Goal: Task Accomplishment & Management: Use online tool/utility

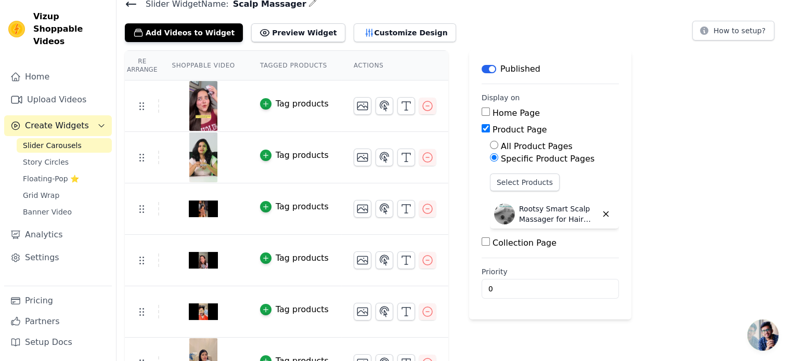
scroll to position [70, 0]
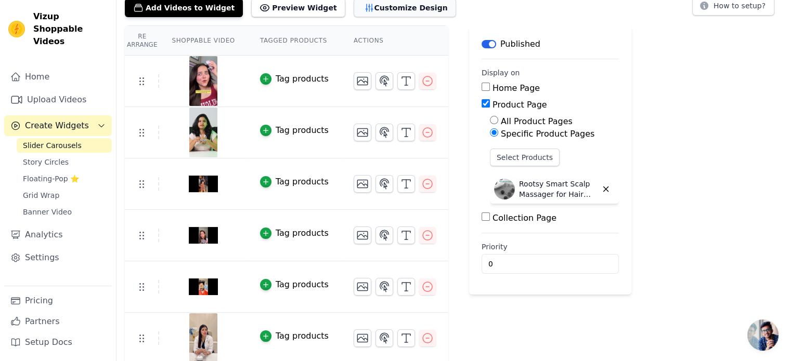
click at [369, 10] on button "Customize Design" at bounding box center [405, 7] width 102 height 19
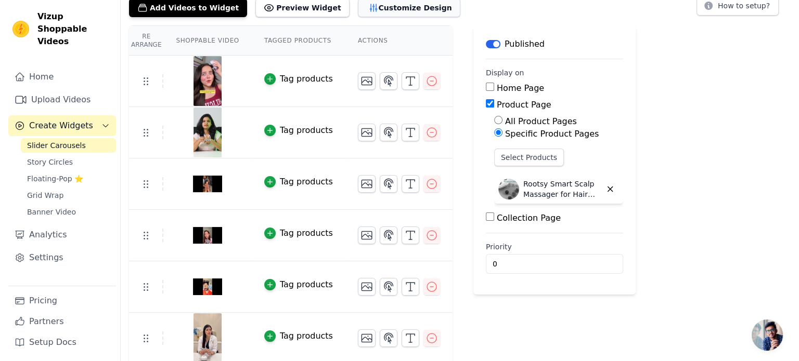
scroll to position [0, 0]
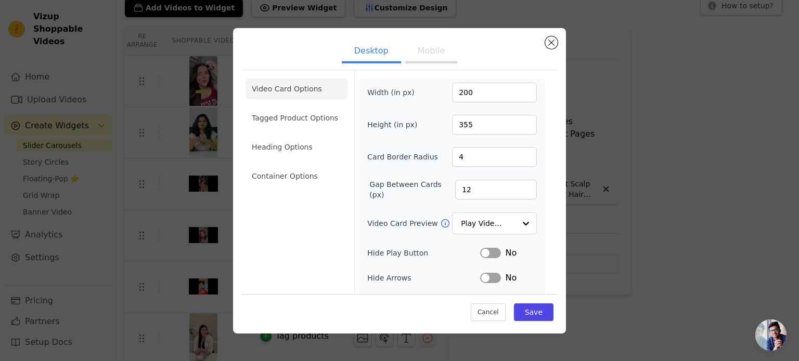
click at [445, 54] on button "Mobile" at bounding box center [431, 52] width 52 height 23
click at [331, 147] on li "Heading Options" at bounding box center [296, 147] width 102 height 21
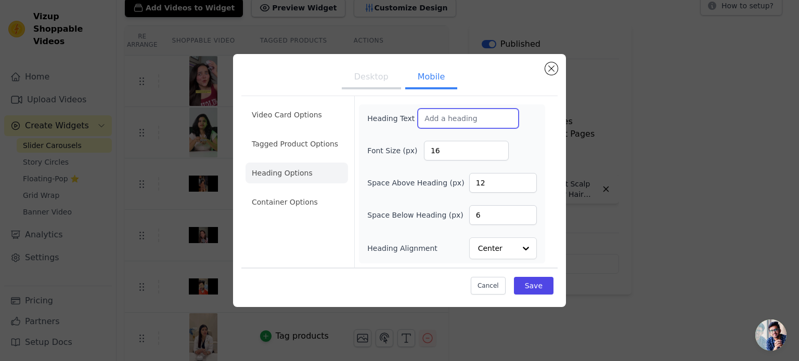
click at [443, 113] on input "Heading Text" at bounding box center [468, 119] width 101 height 20
click at [542, 70] on ul "Desktop Mobile" at bounding box center [399, 77] width 316 height 31
click at [551, 72] on button "Close modal" at bounding box center [551, 68] width 12 height 12
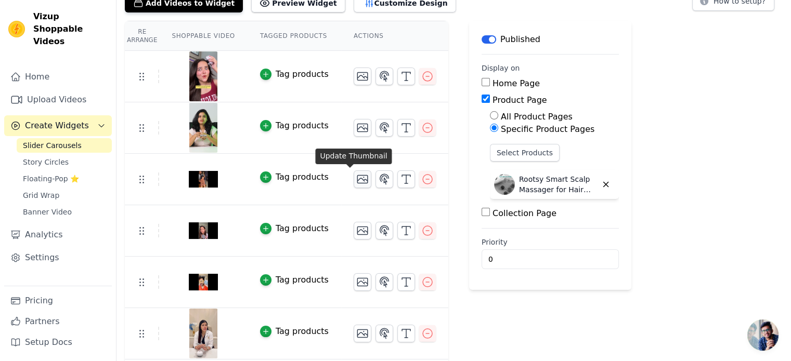
scroll to position [18, 0]
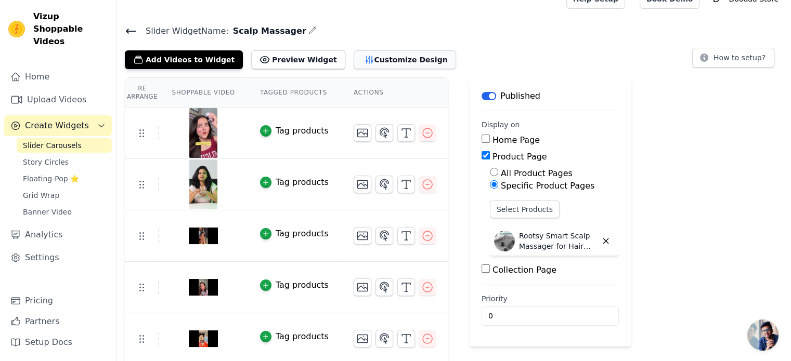
click at [354, 51] on button "Customize Design" at bounding box center [405, 59] width 102 height 19
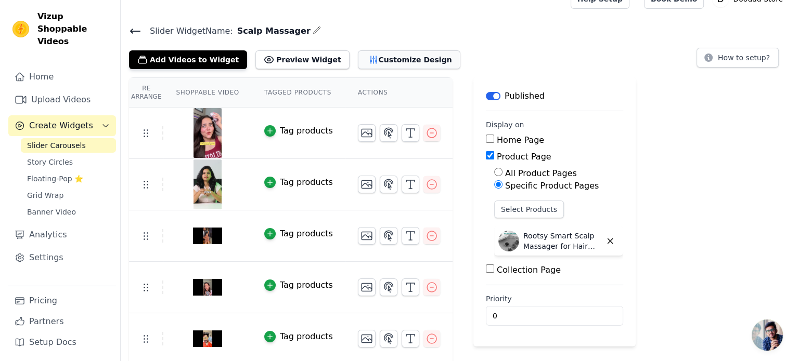
scroll to position [0, 0]
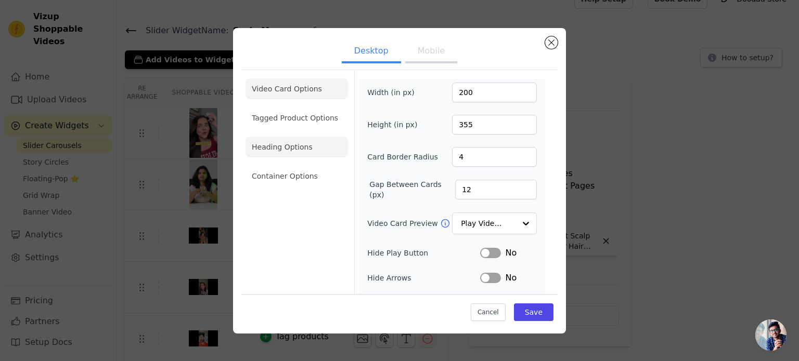
click at [330, 140] on li "Heading Options" at bounding box center [296, 147] width 102 height 21
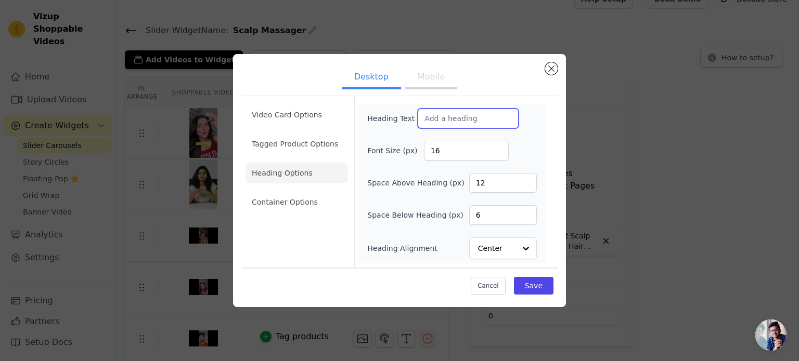
click at [483, 113] on input "Heading Text" at bounding box center [468, 119] width 101 height 20
click at [559, 71] on div "Desktop Mobile Video Card Options Tagged Product Options Heading Options Contai…" at bounding box center [399, 180] width 333 height 253
click at [553, 69] on button "Close modal" at bounding box center [551, 68] width 12 height 12
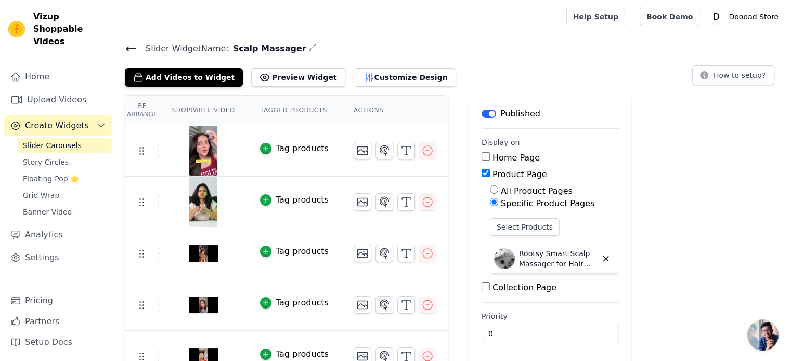
click at [51, 140] on span "Slider Carousels" at bounding box center [52, 145] width 59 height 10
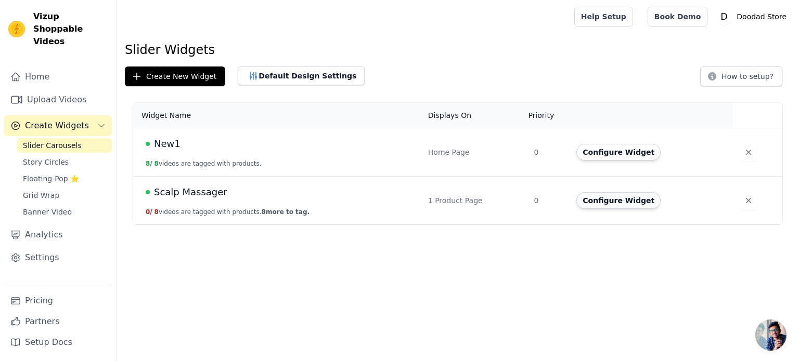
click at [599, 201] on button "Configure Widget" at bounding box center [618, 200] width 84 height 17
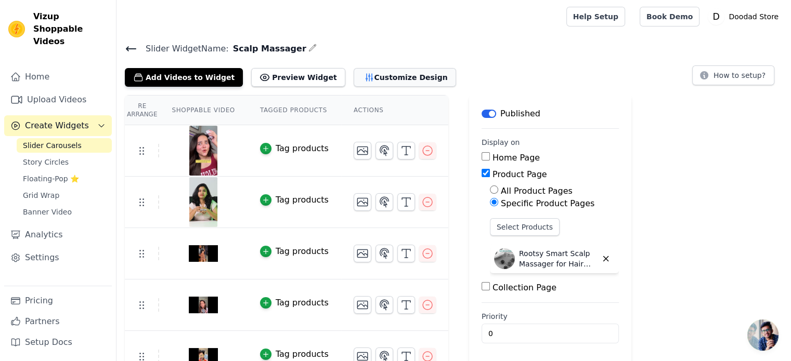
click at [356, 84] on button "Customize Design" at bounding box center [405, 77] width 102 height 19
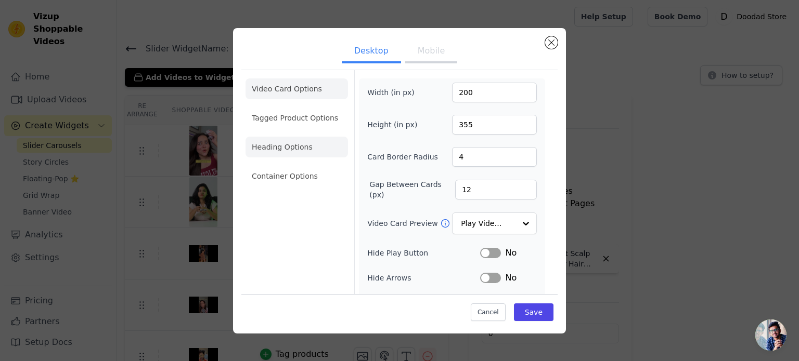
click at [317, 153] on li "Heading Options" at bounding box center [296, 147] width 102 height 21
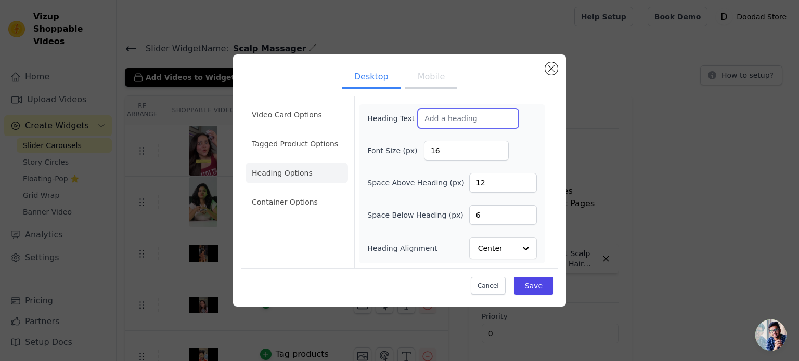
click at [465, 121] on input "Heading Text" at bounding box center [468, 119] width 101 height 20
click at [554, 69] on button "Close modal" at bounding box center [551, 68] width 12 height 12
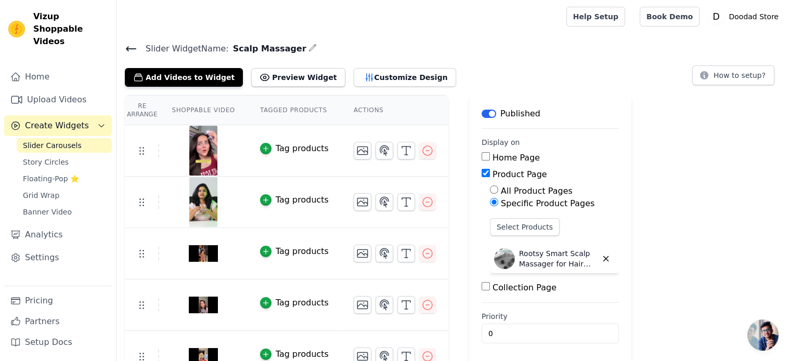
click at [129, 45] on icon at bounding box center [131, 49] width 12 height 12
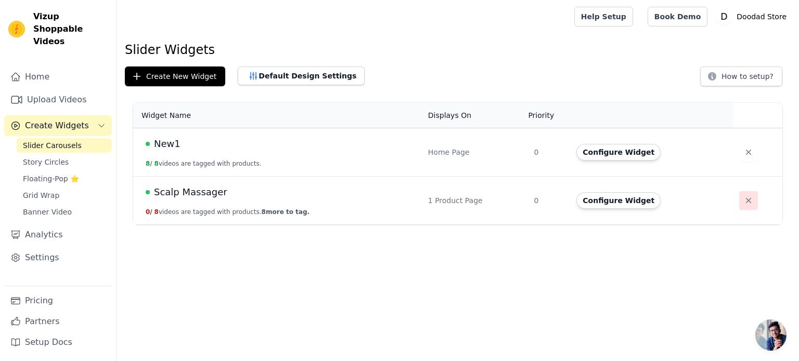
click at [746, 202] on icon "button" at bounding box center [748, 200] width 5 height 5
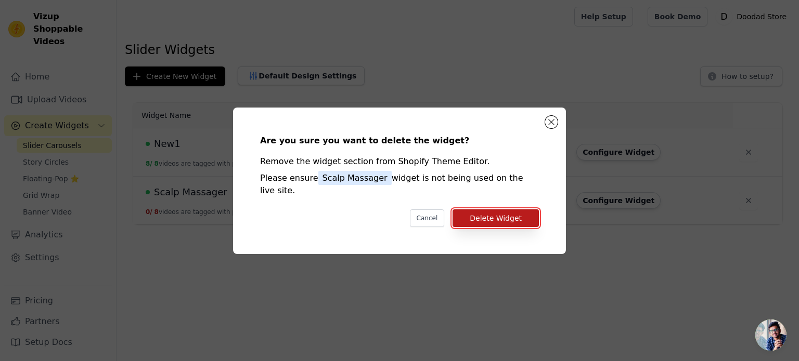
click at [509, 210] on button "Delete Widget" at bounding box center [495, 219] width 86 height 18
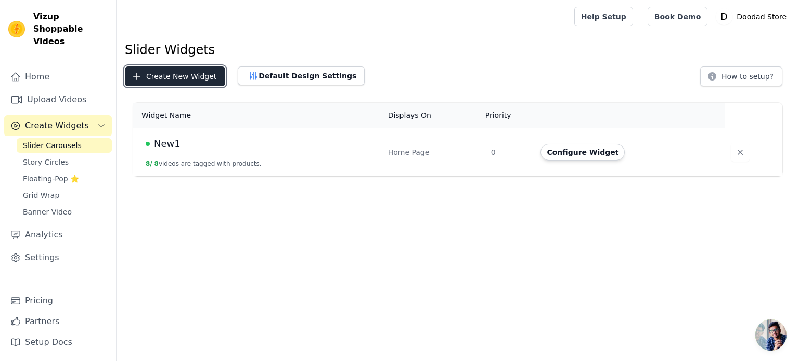
click at [160, 80] on button "Create New Widget" at bounding box center [175, 77] width 100 height 20
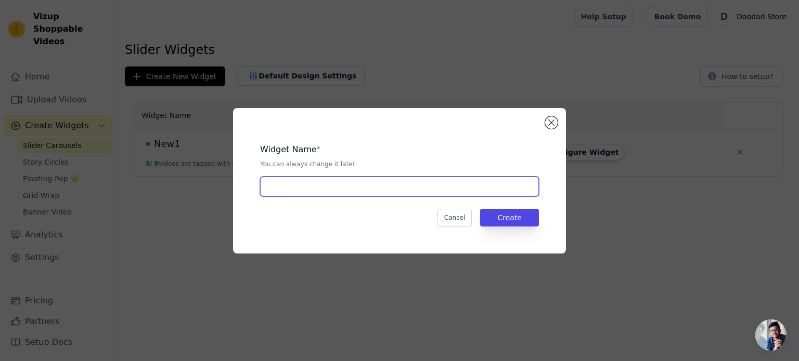
click at [329, 189] on input "text" at bounding box center [399, 187] width 279 height 20
type input "Scalp Massager"
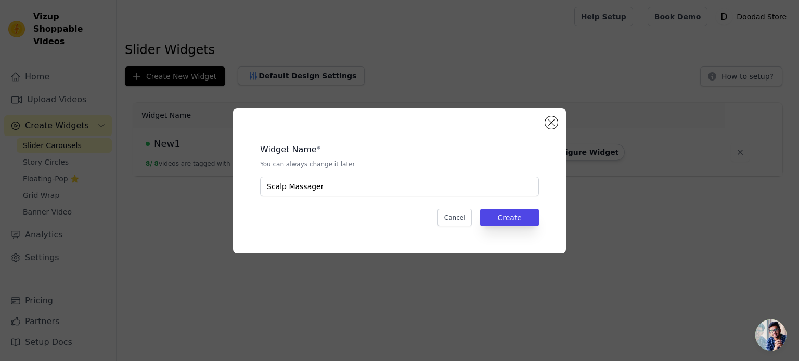
click at [483, 219] on div "Cancel Create" at bounding box center [399, 218] width 279 height 18
click at [487, 219] on button "Create" at bounding box center [509, 218] width 59 height 18
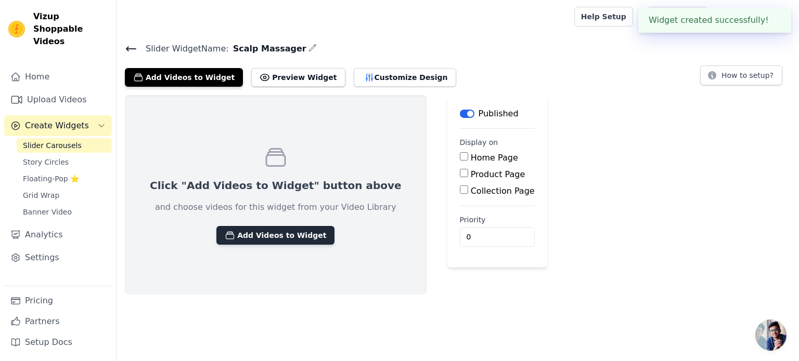
click at [279, 237] on button "Add Videos to Widget" at bounding box center [275, 235] width 118 height 19
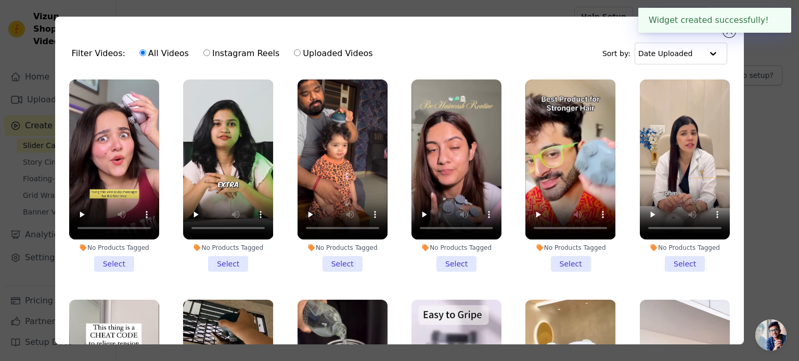
click at [120, 265] on li "No Products Tagged Select" at bounding box center [114, 176] width 90 height 192
click at [0, 0] on input "No Products Tagged Select" at bounding box center [0, 0] width 0 height 0
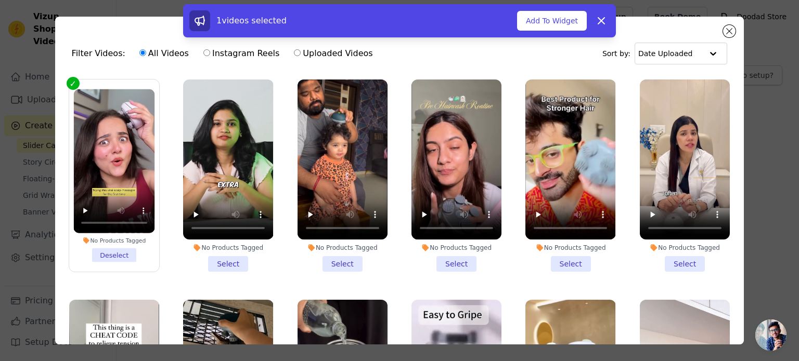
click at [219, 260] on li "No Products Tagged Select" at bounding box center [228, 176] width 90 height 192
click at [0, 0] on input "No Products Tagged Select" at bounding box center [0, 0] width 0 height 0
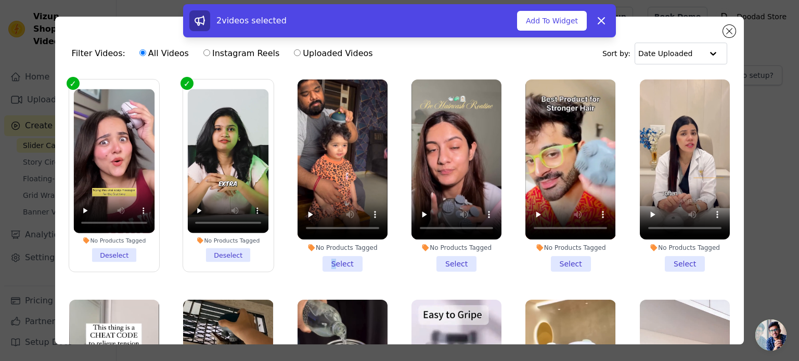
click at [329, 256] on li "No Products Tagged Select" at bounding box center [342, 176] width 90 height 192
click at [453, 264] on li "No Products Tagged Select" at bounding box center [456, 176] width 90 height 192
click at [0, 0] on input "No Products Tagged Select" at bounding box center [0, 0] width 0 height 0
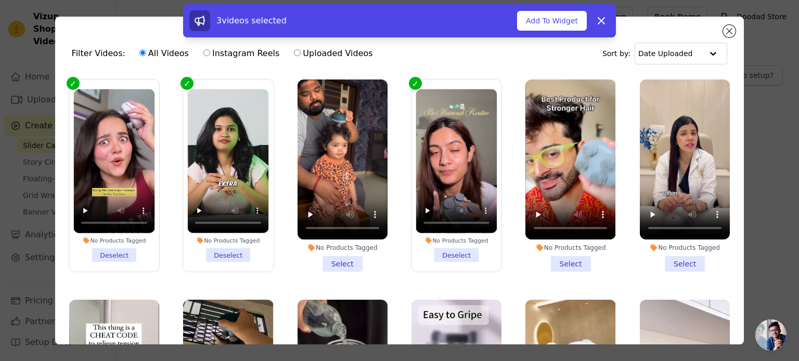
click at [350, 259] on li "No Products Tagged Select" at bounding box center [342, 176] width 90 height 192
click at [0, 0] on input "No Products Tagged Select" at bounding box center [0, 0] width 0 height 0
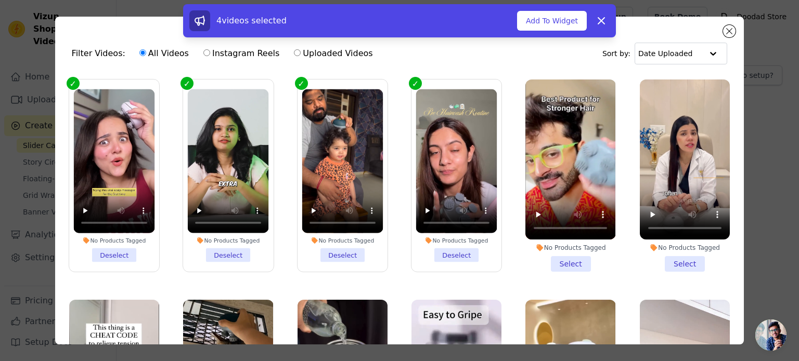
click at [563, 263] on li "No Products Tagged Select" at bounding box center [570, 176] width 90 height 192
click at [0, 0] on input "No Products Tagged Select" at bounding box center [0, 0] width 0 height 0
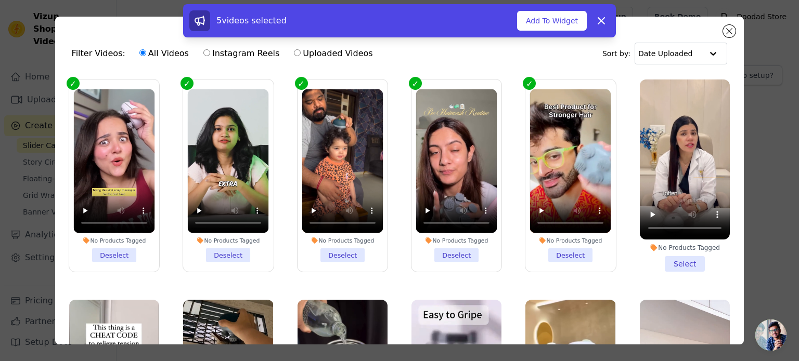
click at [667, 266] on li "No Products Tagged Select" at bounding box center [685, 176] width 90 height 192
click at [0, 0] on input "No Products Tagged Select" at bounding box center [0, 0] width 0 height 0
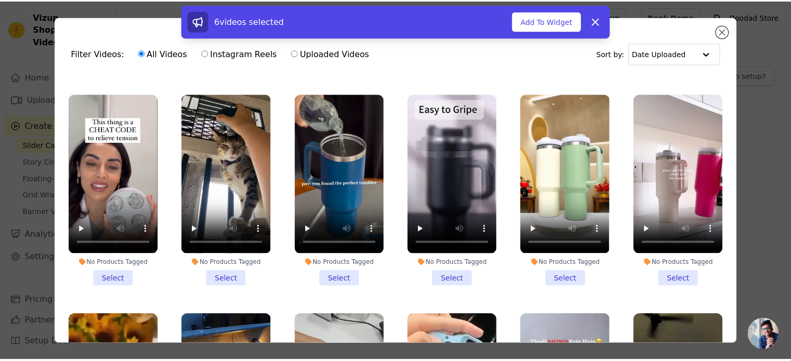
scroll to position [208, 0]
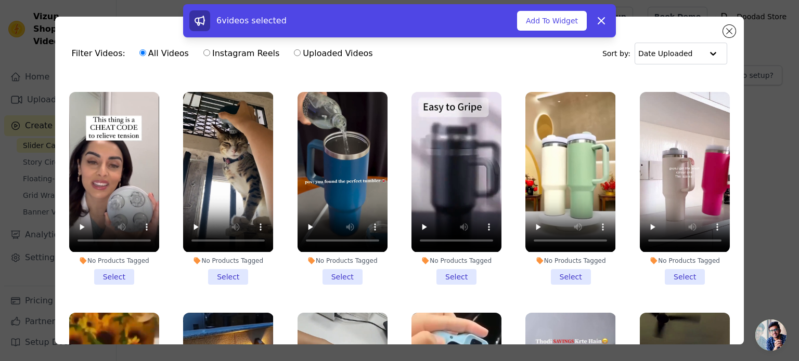
click at [112, 270] on li "No Products Tagged Select" at bounding box center [114, 188] width 90 height 192
click at [0, 0] on input "No Products Tagged Select" at bounding box center [0, 0] width 0 height 0
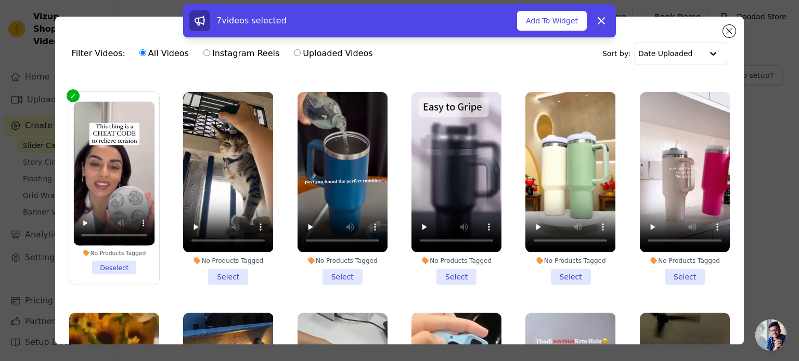
click at [216, 274] on li "No Products Tagged Select" at bounding box center [228, 188] width 90 height 192
click at [0, 0] on input "No Products Tagged Select" at bounding box center [0, 0] width 0 height 0
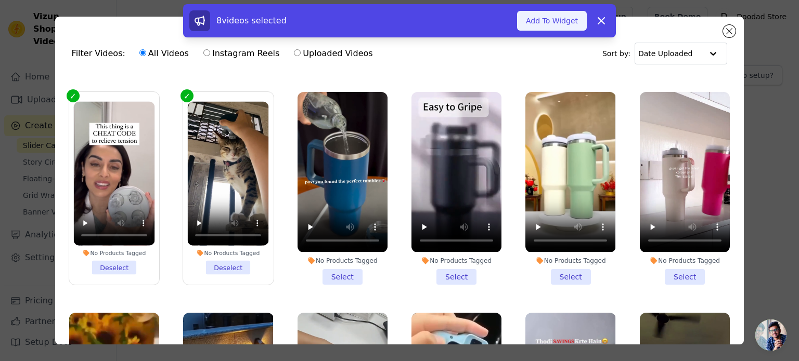
click at [569, 22] on button "Add To Widget" at bounding box center [552, 21] width 70 height 20
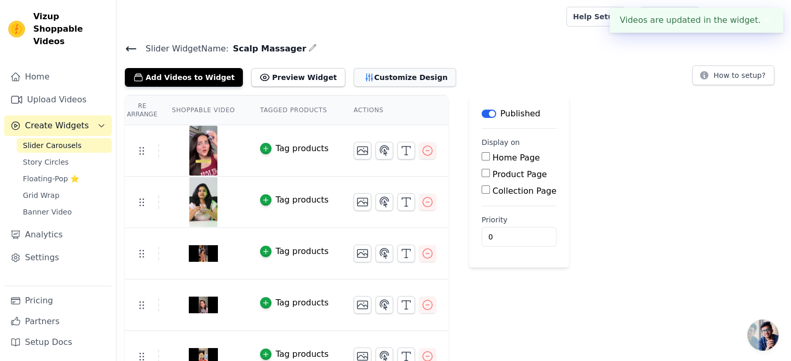
click at [365, 76] on button "Customize Design" at bounding box center [405, 77] width 102 height 19
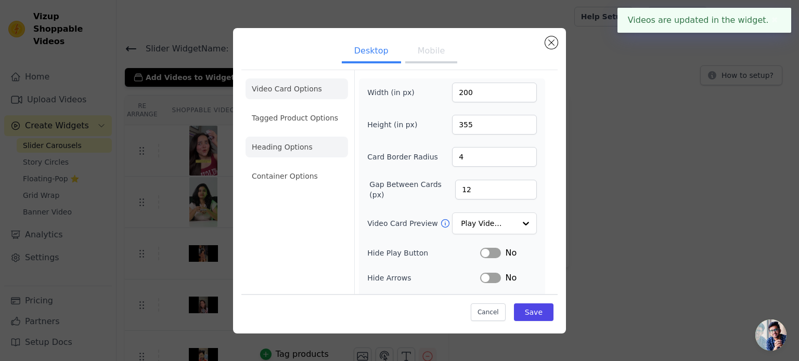
click at [310, 147] on li "Heading Options" at bounding box center [296, 147] width 102 height 21
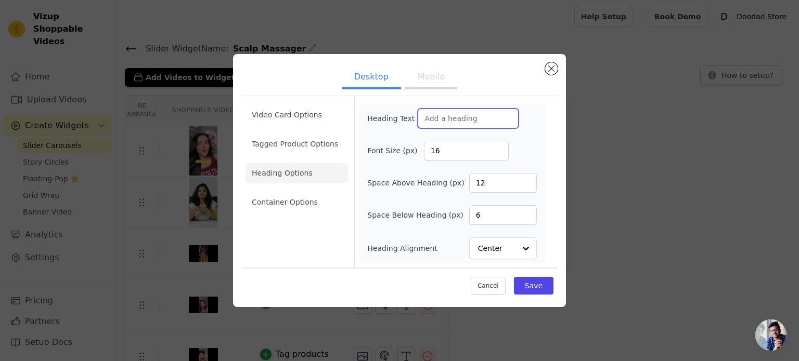
click at [453, 128] on input "Heading Text" at bounding box center [468, 119] width 101 height 20
click at [549, 74] on button "Close modal" at bounding box center [551, 68] width 12 height 12
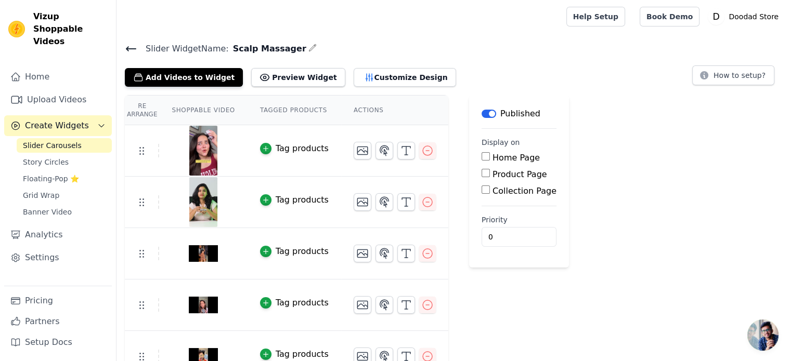
click at [482, 176] on input "Product Page" at bounding box center [486, 173] width 8 height 8
checkbox input "true"
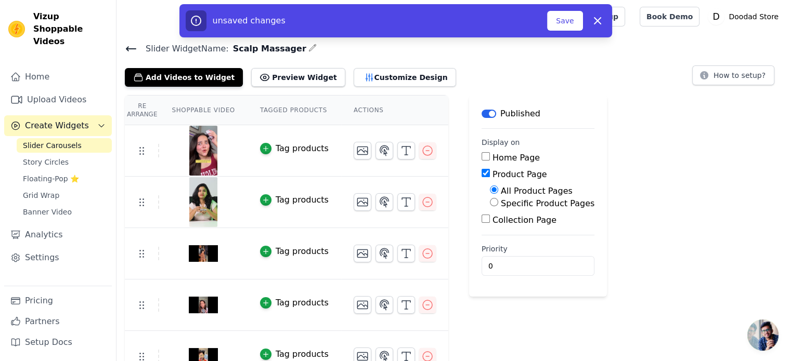
click at [490, 202] on input "Specific Product Pages" at bounding box center [494, 202] width 8 height 8
radio input "true"
click at [500, 230] on button "Select Products" at bounding box center [525, 227] width 70 height 18
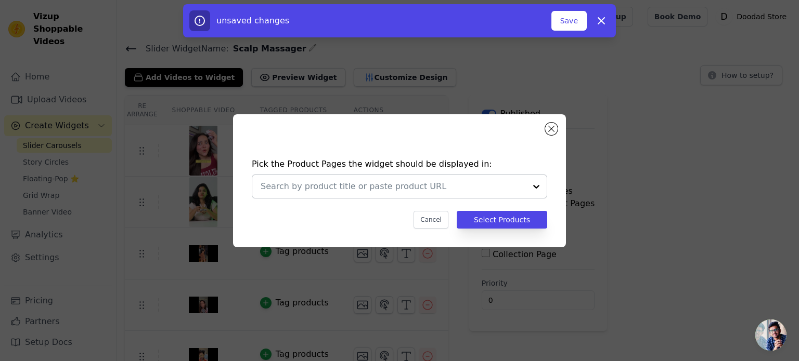
click at [366, 184] on input "text" at bounding box center [393, 186] width 265 height 12
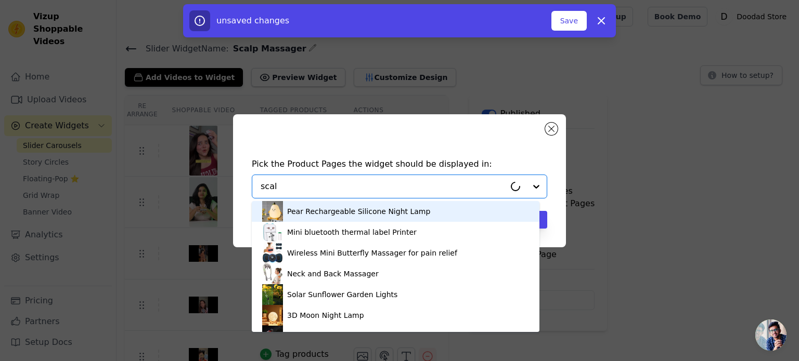
type input "scalp"
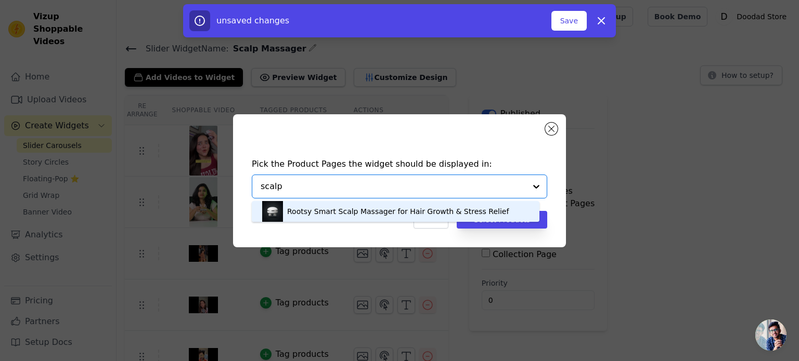
click at [362, 214] on div "Rootsy Smart Scalp Massager for Hair Growth & Stress Relief" at bounding box center [398, 211] width 222 height 10
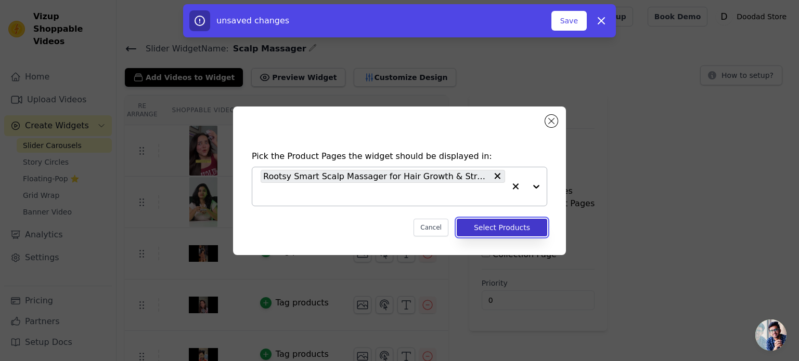
click at [507, 229] on button "Select Products" at bounding box center [502, 228] width 90 height 18
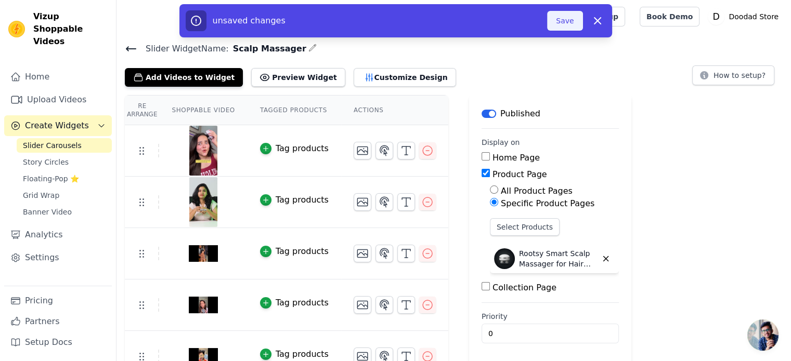
click at [565, 24] on button "Save" at bounding box center [564, 21] width 35 height 20
click at [563, 20] on button "Save" at bounding box center [564, 21] width 35 height 20
click at [568, 21] on button "Save" at bounding box center [564, 21] width 35 height 20
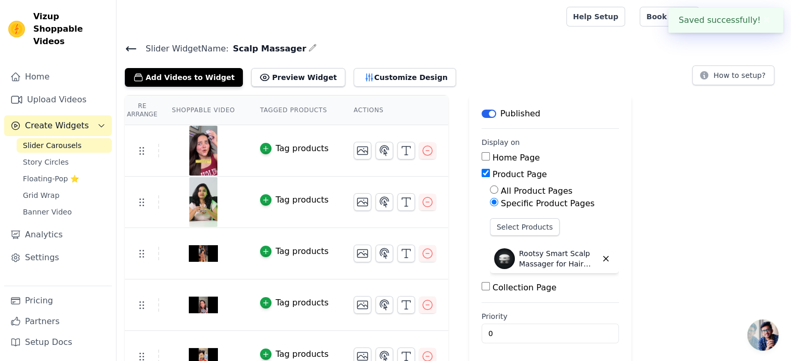
click at [554, 21] on div at bounding box center [339, 16] width 429 height 33
click at [40, 89] on link "Upload Videos" at bounding box center [58, 99] width 108 height 21
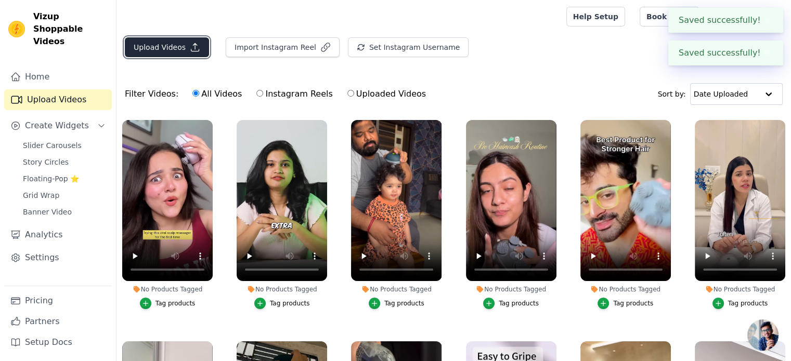
click at [173, 45] on button "Upload Videos" at bounding box center [167, 47] width 84 height 20
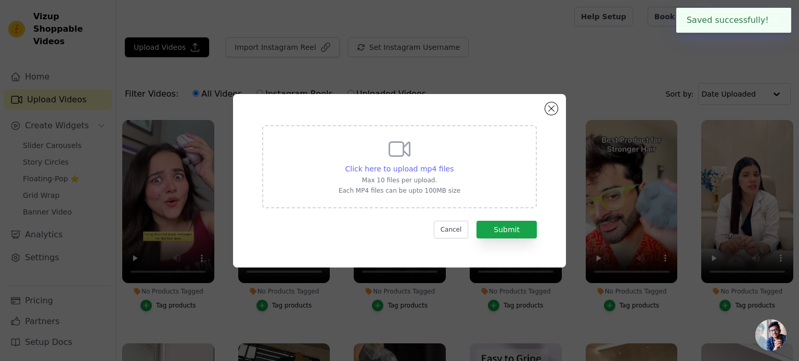
click at [403, 168] on span "Click here to upload mp4 files" at bounding box center [399, 169] width 109 height 8
click at [453, 164] on input "Click here to upload mp4 files Max 10 files per upload. Each MP4 files can be u…" at bounding box center [453, 163] width 1 height 1
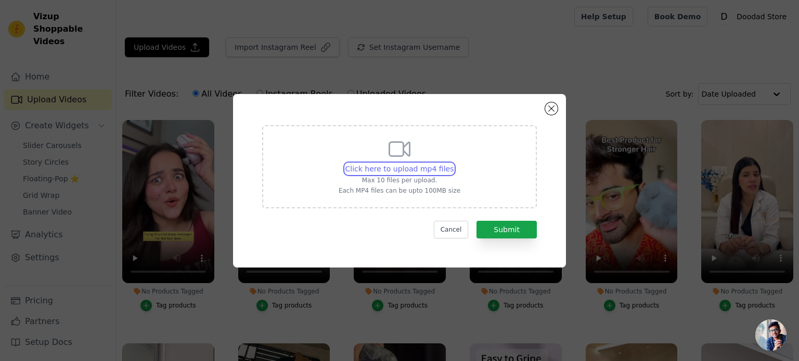
type input "C:\fakepath\ab6bd000565648fc9ac9bba3796e4000.mp4"
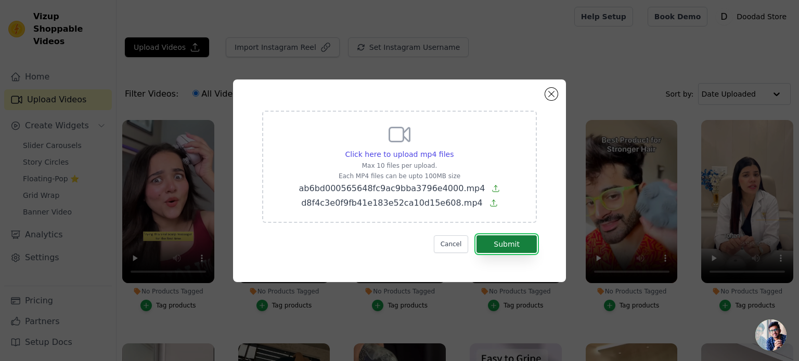
click at [510, 245] on button "Submit" at bounding box center [506, 245] width 60 height 18
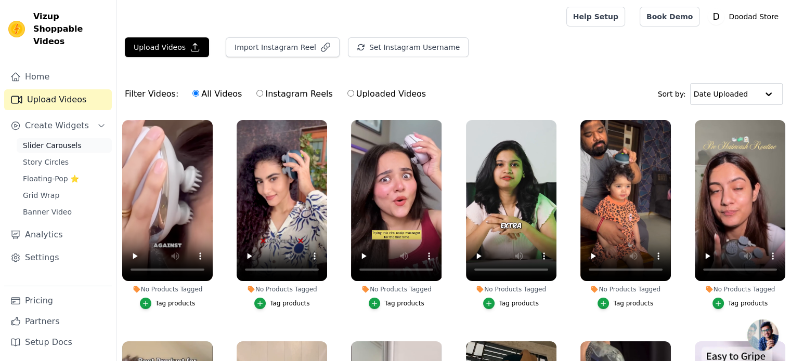
drag, startPoint x: 0, startPoint y: 0, endPoint x: 60, endPoint y: 138, distance: 150.4
click at [60, 140] on span "Slider Carousels" at bounding box center [52, 145] width 59 height 10
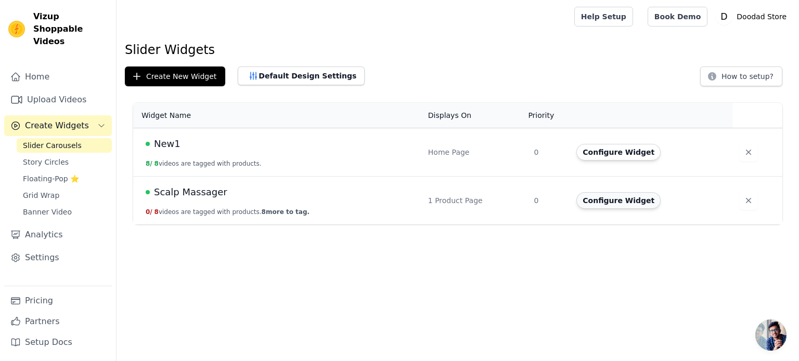
click at [603, 199] on button "Configure Widget" at bounding box center [618, 200] width 84 height 17
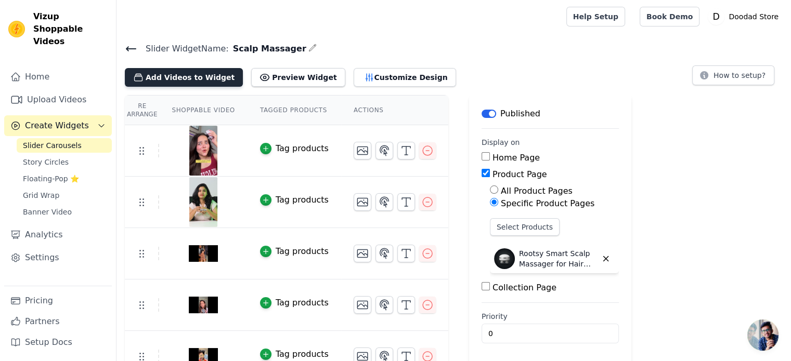
click at [193, 75] on button "Add Videos to Widget" at bounding box center [184, 77] width 118 height 19
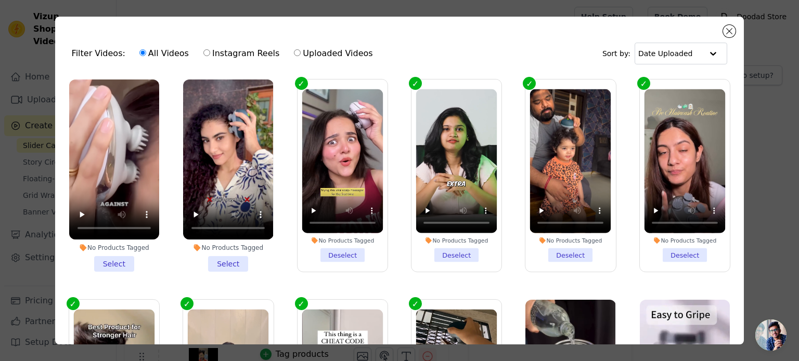
click at [228, 265] on li "No Products Tagged Select" at bounding box center [228, 176] width 90 height 192
click at [0, 0] on input "No Products Tagged Select" at bounding box center [0, 0] width 0 height 0
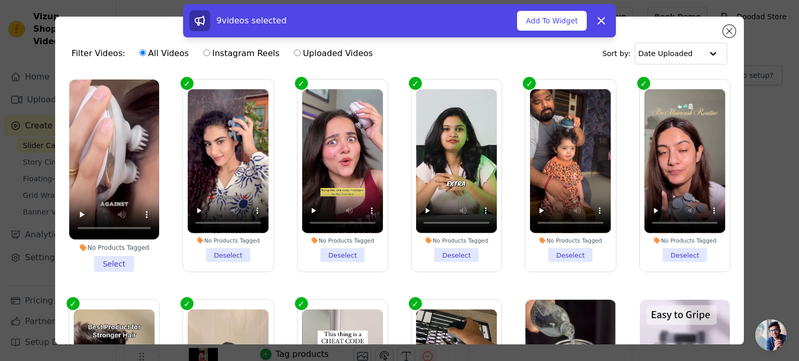
click at [117, 257] on li "No Products Tagged Select" at bounding box center [114, 176] width 90 height 192
click at [0, 0] on input "No Products Tagged Select" at bounding box center [0, 0] width 0 height 0
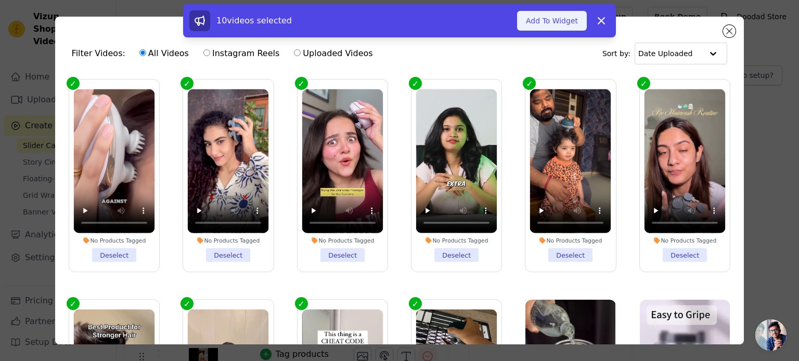
click at [565, 22] on button "Add To Widget" at bounding box center [552, 21] width 70 height 20
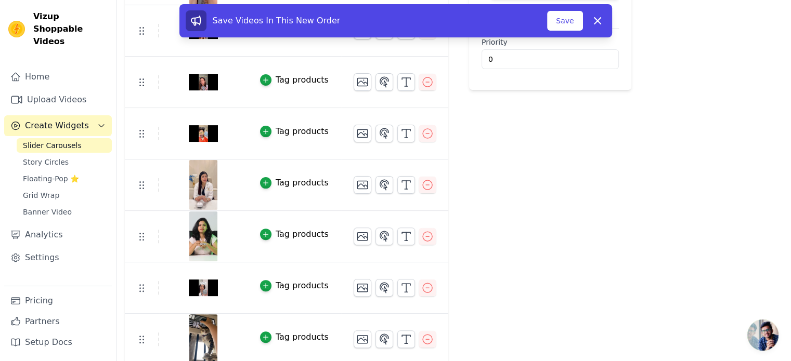
scroll to position [277, 0]
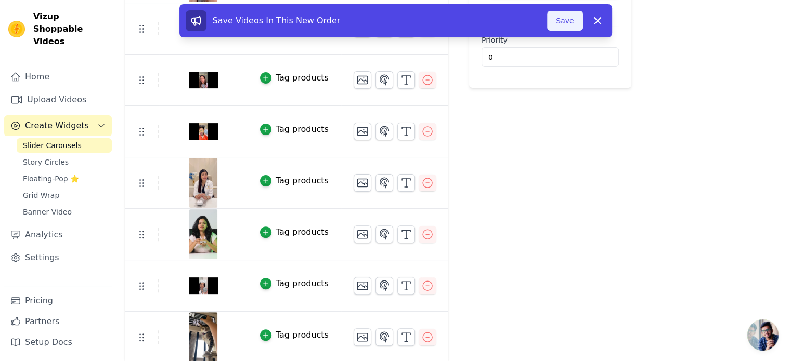
click at [556, 20] on button "Save" at bounding box center [564, 21] width 35 height 20
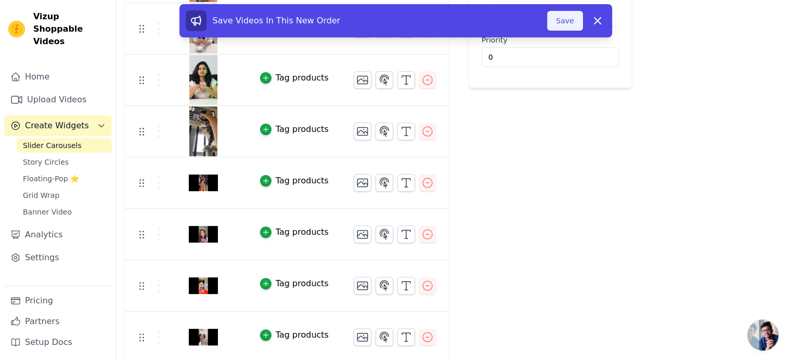
click at [569, 21] on button "Save" at bounding box center [564, 21] width 35 height 20
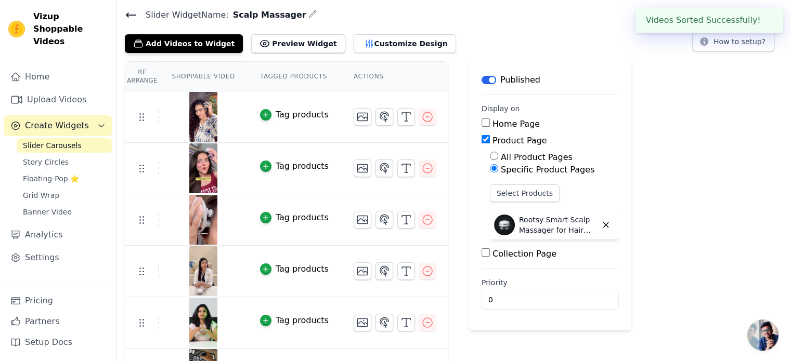
scroll to position [0, 0]
